Goal: Download file/media

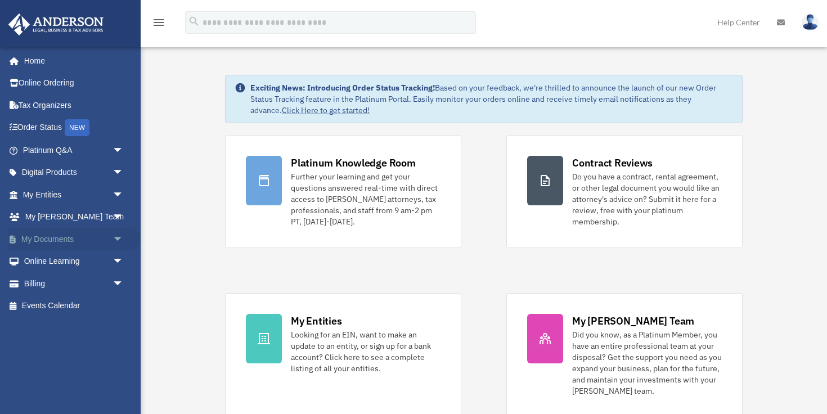
click at [75, 242] on link "My Documents arrow_drop_down" at bounding box center [74, 239] width 133 height 22
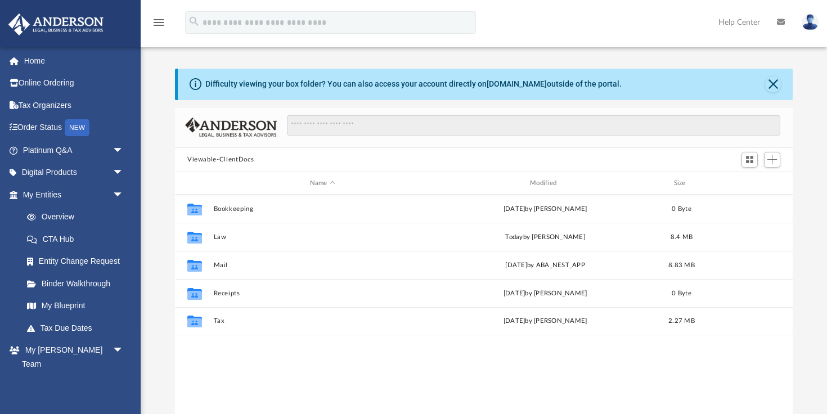
scroll to position [255, 617]
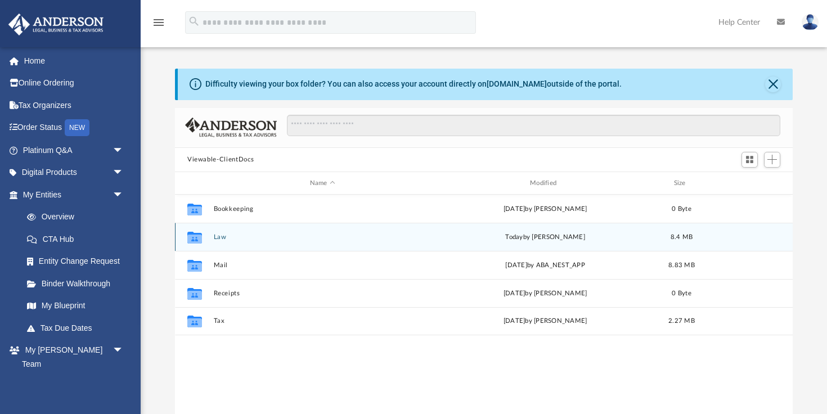
click at [222, 238] on button "Law" at bounding box center [323, 236] width 218 height 7
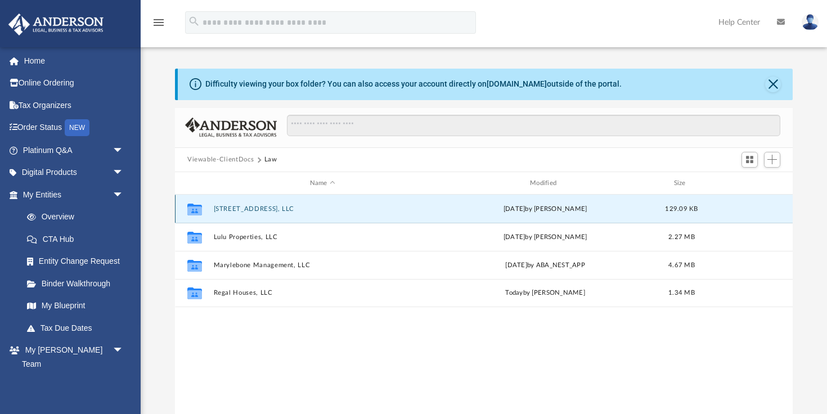
click at [243, 209] on button "2501 White Oak, LLC" at bounding box center [323, 208] width 218 height 7
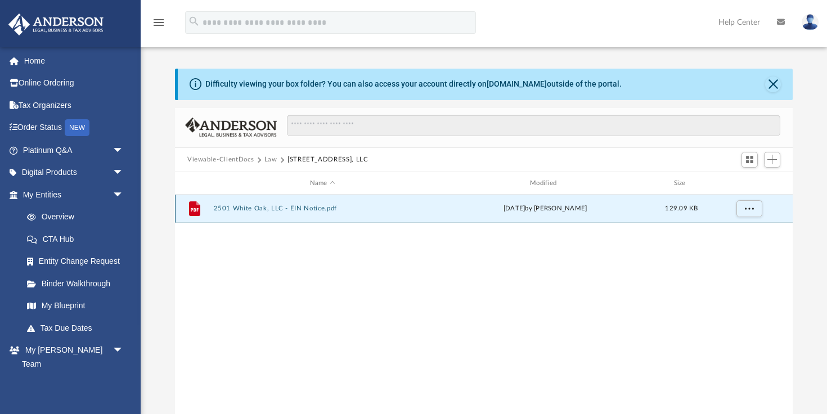
click at [243, 209] on button "2501 White Oak, LLC - EIN Notice.pdf" at bounding box center [323, 208] width 218 height 7
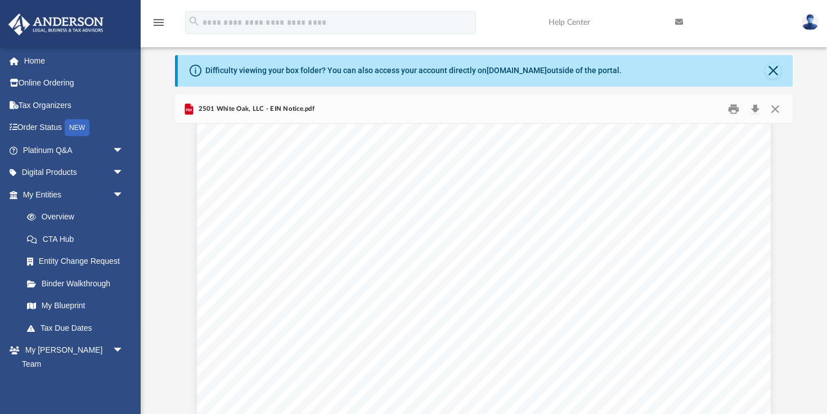
scroll to position [922, 0]
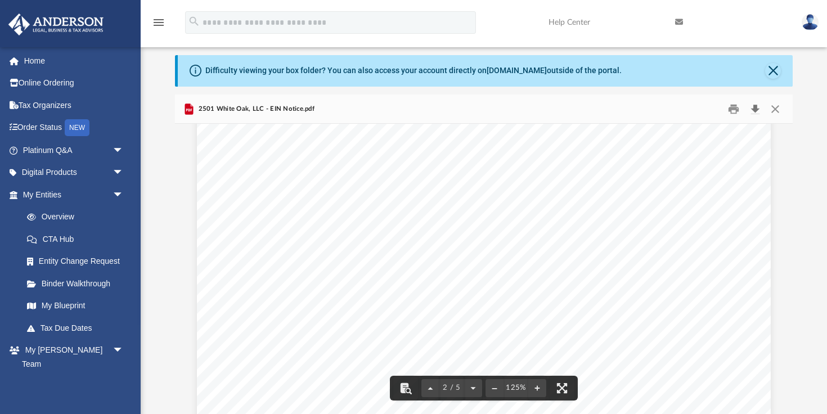
click at [755, 109] on button "Download" at bounding box center [754, 108] width 20 height 17
click at [753, 109] on button "Download" at bounding box center [754, 108] width 20 height 17
